Goal: Information Seeking & Learning: Learn about a topic

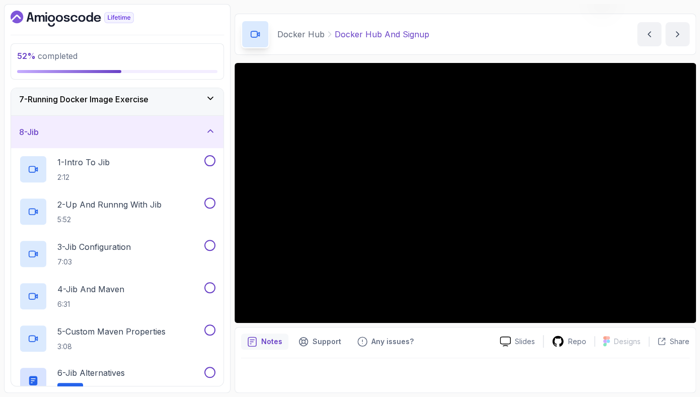
scroll to position [283, 0]
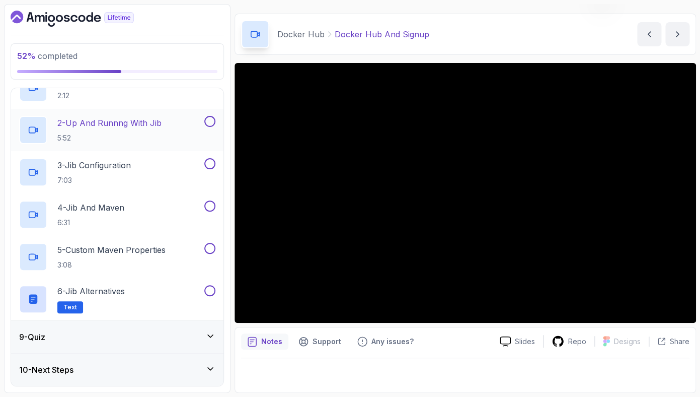
click at [165, 116] on div "2 - Up And Runnng With Jib 5:52" at bounding box center [110, 130] width 183 height 28
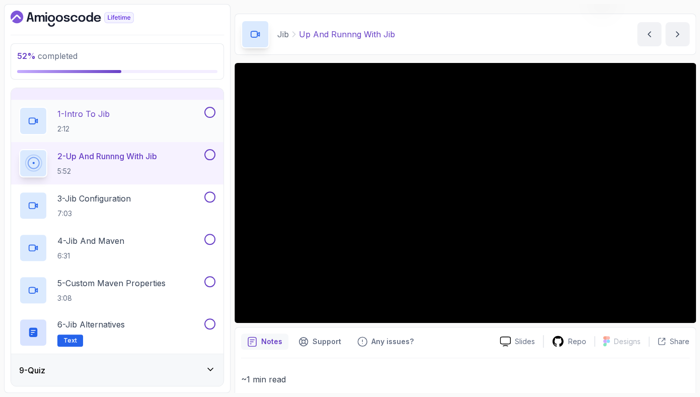
scroll to position [244, 0]
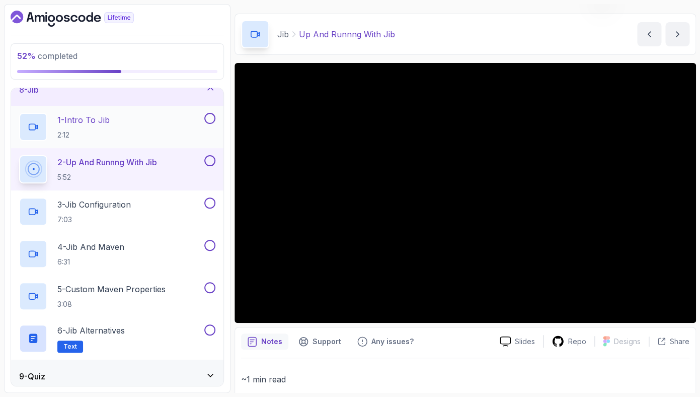
click at [175, 128] on div "1 - Intro To Jib 2:12" at bounding box center [110, 127] width 183 height 28
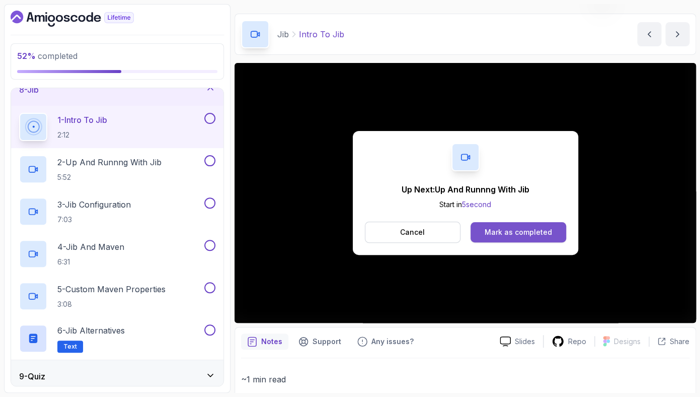
click at [500, 234] on div "Mark as completed" at bounding box center [518, 232] width 67 height 10
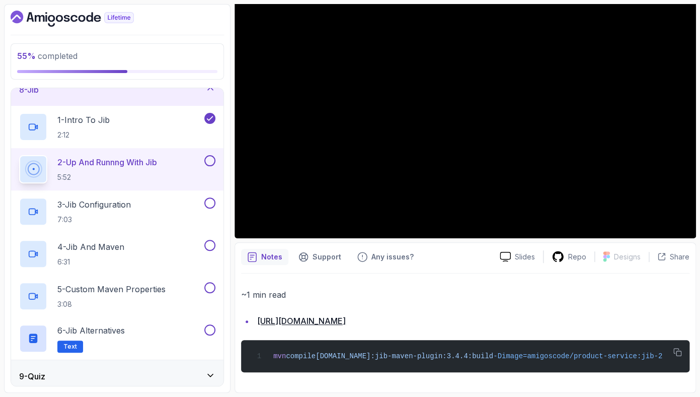
scroll to position [119, 0]
click at [408, 352] on span "[DOMAIN_NAME]:jib-maven-plugin:3.4.4:build" at bounding box center [405, 356] width 178 height 8
click at [676, 348] on icon "button" at bounding box center [677, 352] width 8 height 8
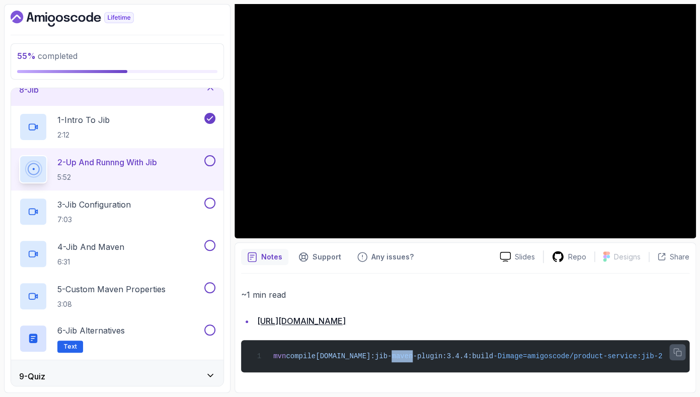
click at [675, 348] on icon "button" at bounding box center [677, 352] width 8 height 8
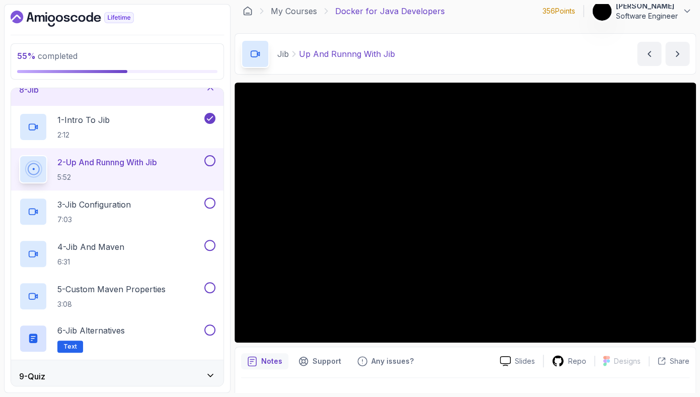
scroll to position [6, 0]
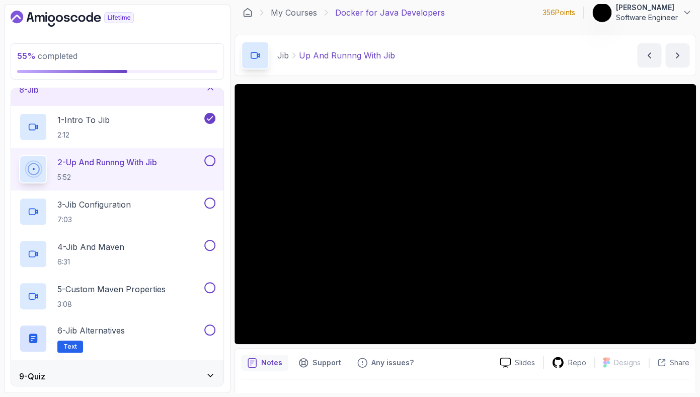
click at [205, 97] on div "8 - Jib" at bounding box center [117, 89] width 212 height 32
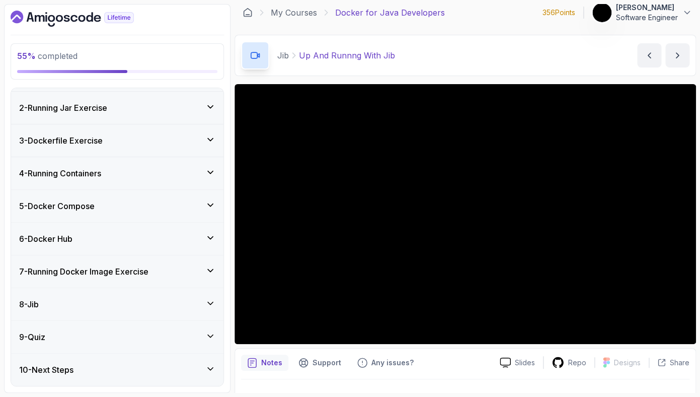
scroll to position [0, 0]
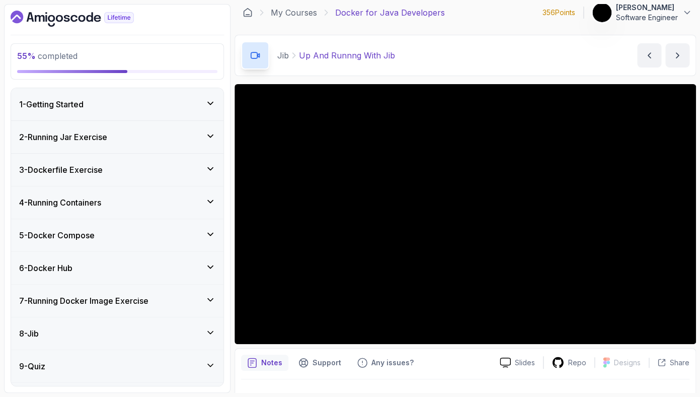
click at [118, 260] on div "6 - Docker Hub" at bounding box center [117, 268] width 212 height 32
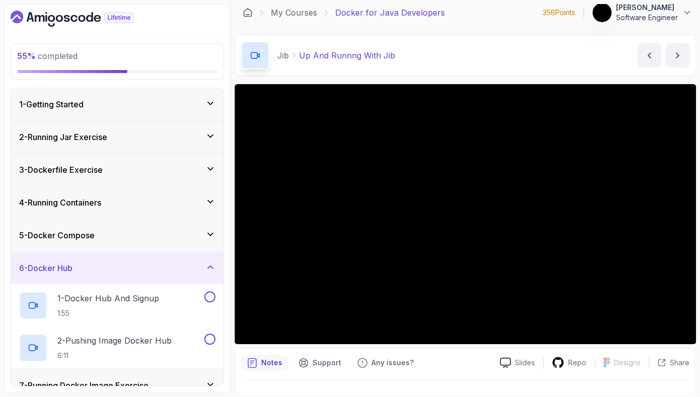
click at [120, 244] on div "5 - Docker Compose" at bounding box center [117, 235] width 212 height 32
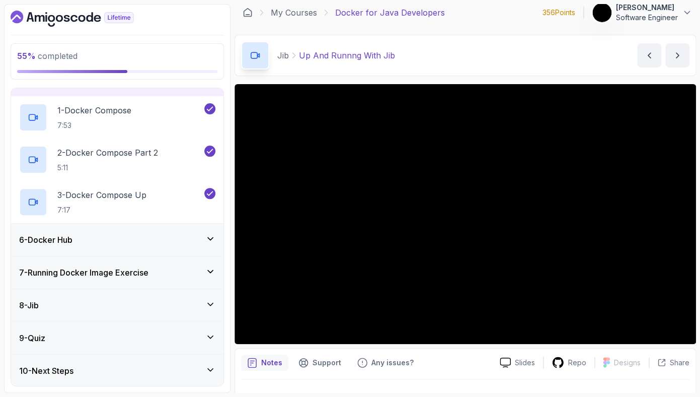
scroll to position [156, 0]
click at [126, 231] on div "6 - Docker Hub" at bounding box center [117, 238] width 212 height 32
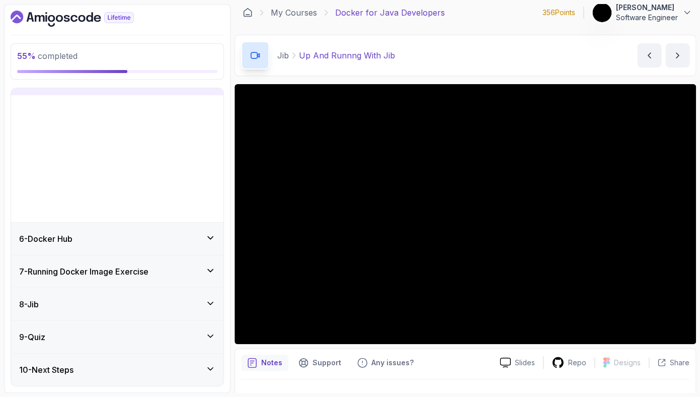
scroll to position [29, 0]
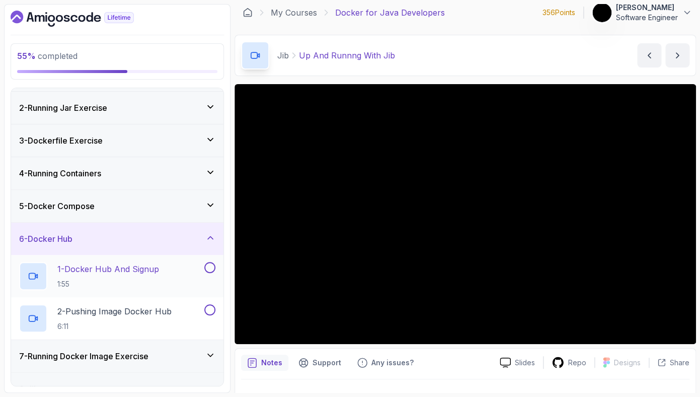
click at [80, 264] on p "1 - Docker Hub And Signup" at bounding box center [108, 269] width 102 height 12
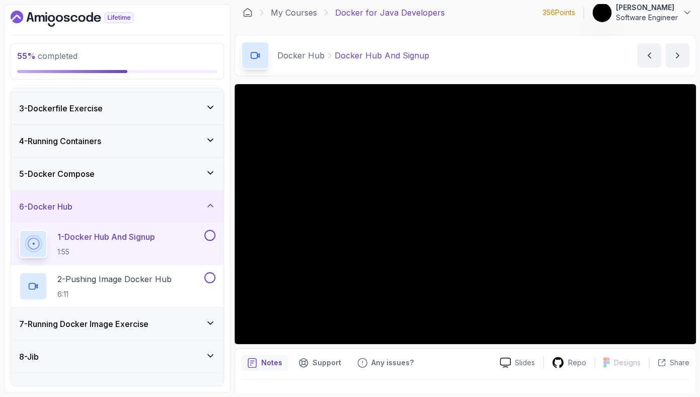
scroll to position [114, 0]
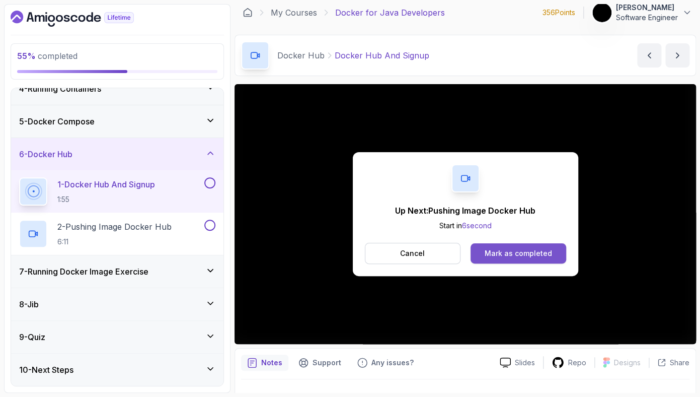
click at [512, 254] on div "Mark as completed" at bounding box center [518, 253] width 67 height 10
